Goal: Information Seeking & Learning: Learn about a topic

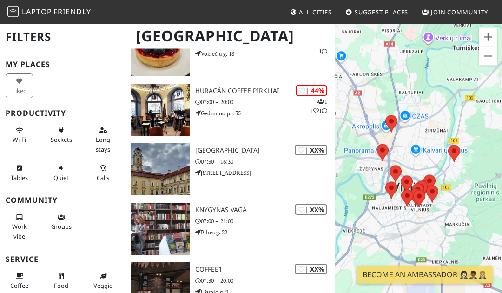
scroll to position [654, 0]
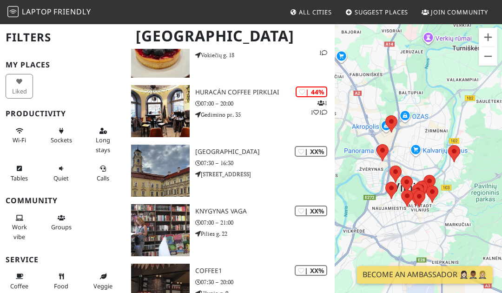
click at [233, 160] on p "07:30 – 16:30" at bounding box center [264, 163] width 139 height 9
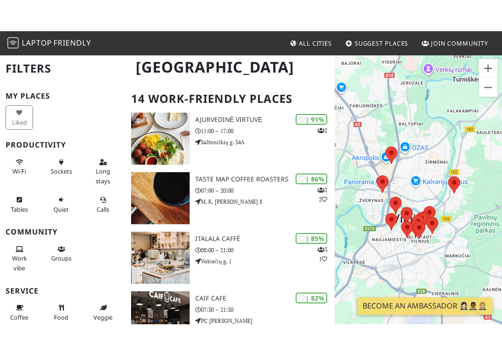
scroll to position [0, 0]
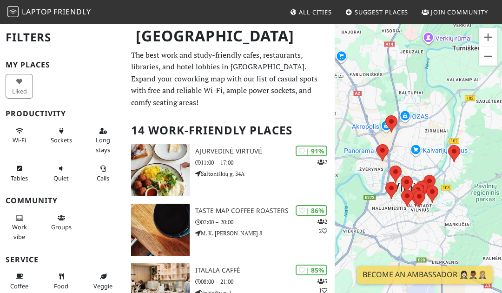
click at [230, 151] on h3 "Ajurvedinė virtuvė" at bounding box center [264, 151] width 139 height 8
click at [232, 220] on p "07:00 – 20:00" at bounding box center [264, 222] width 139 height 9
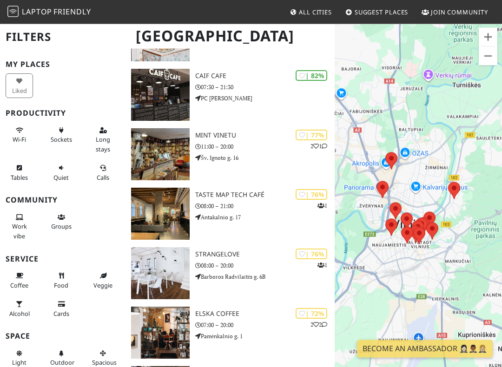
scroll to position [254, 0]
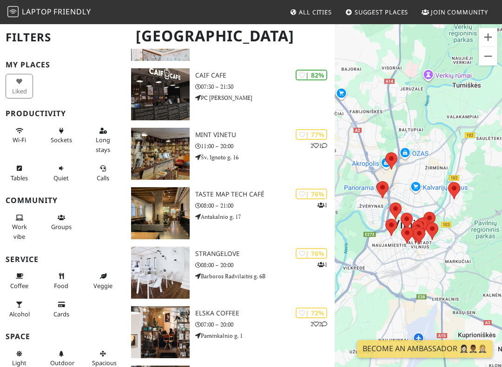
click at [227, 203] on p "08:00 – 21:00" at bounding box center [264, 205] width 139 height 9
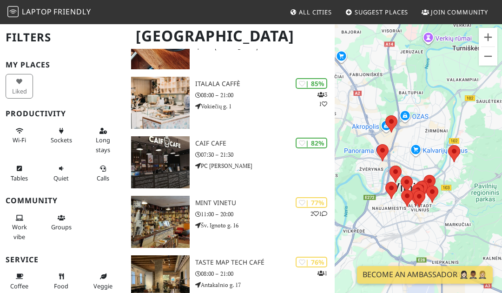
scroll to position [185, 0]
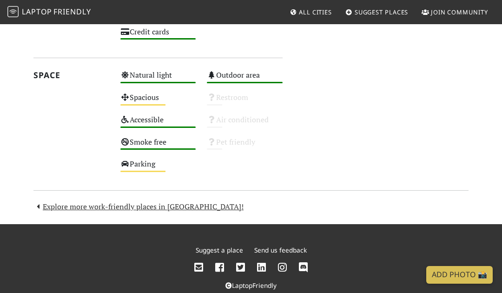
scroll to position [539, 0]
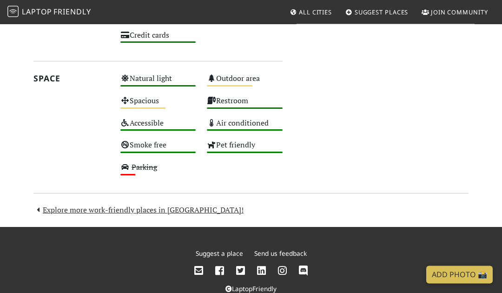
scroll to position [546, 0]
